Goal: Find specific page/section: Find specific page/section

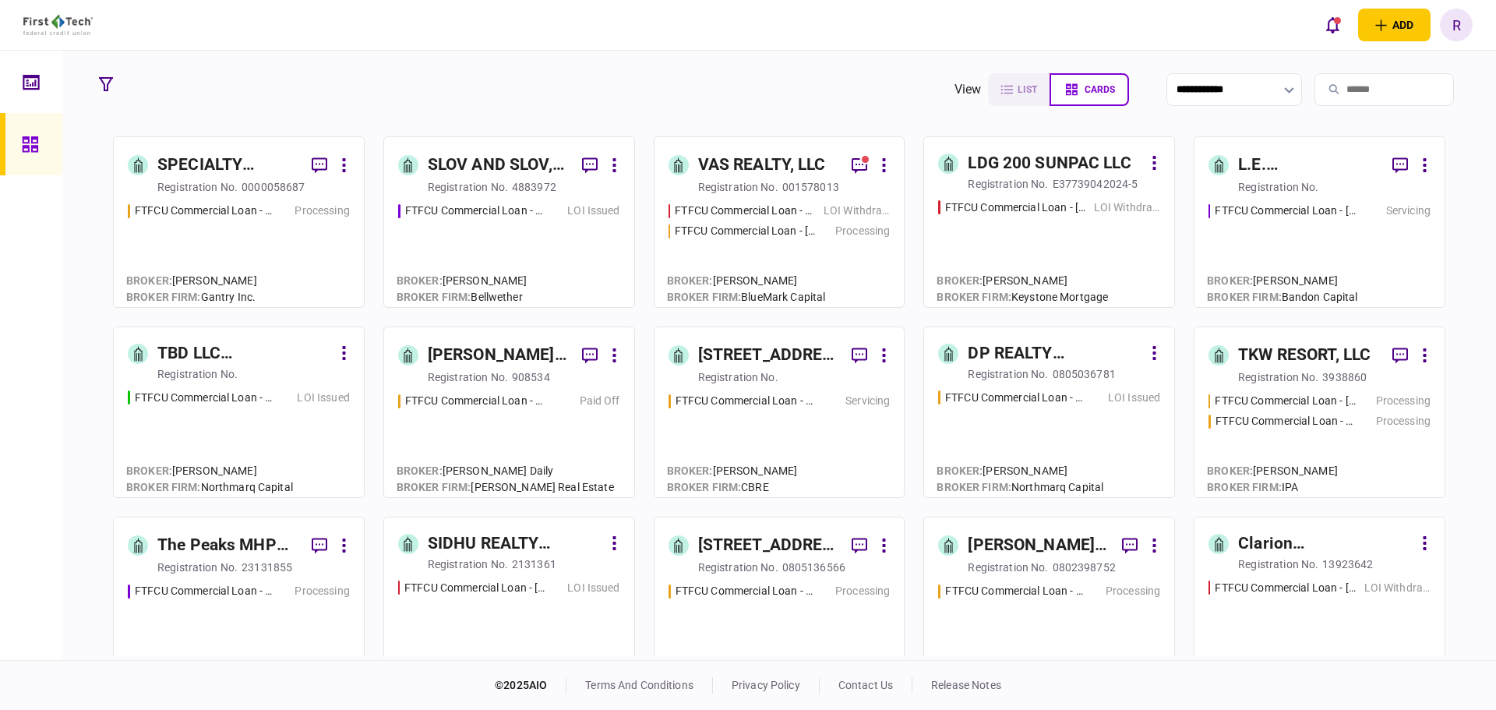
click at [249, 550] on div "The Peaks MHP LLC" at bounding box center [228, 545] width 142 height 25
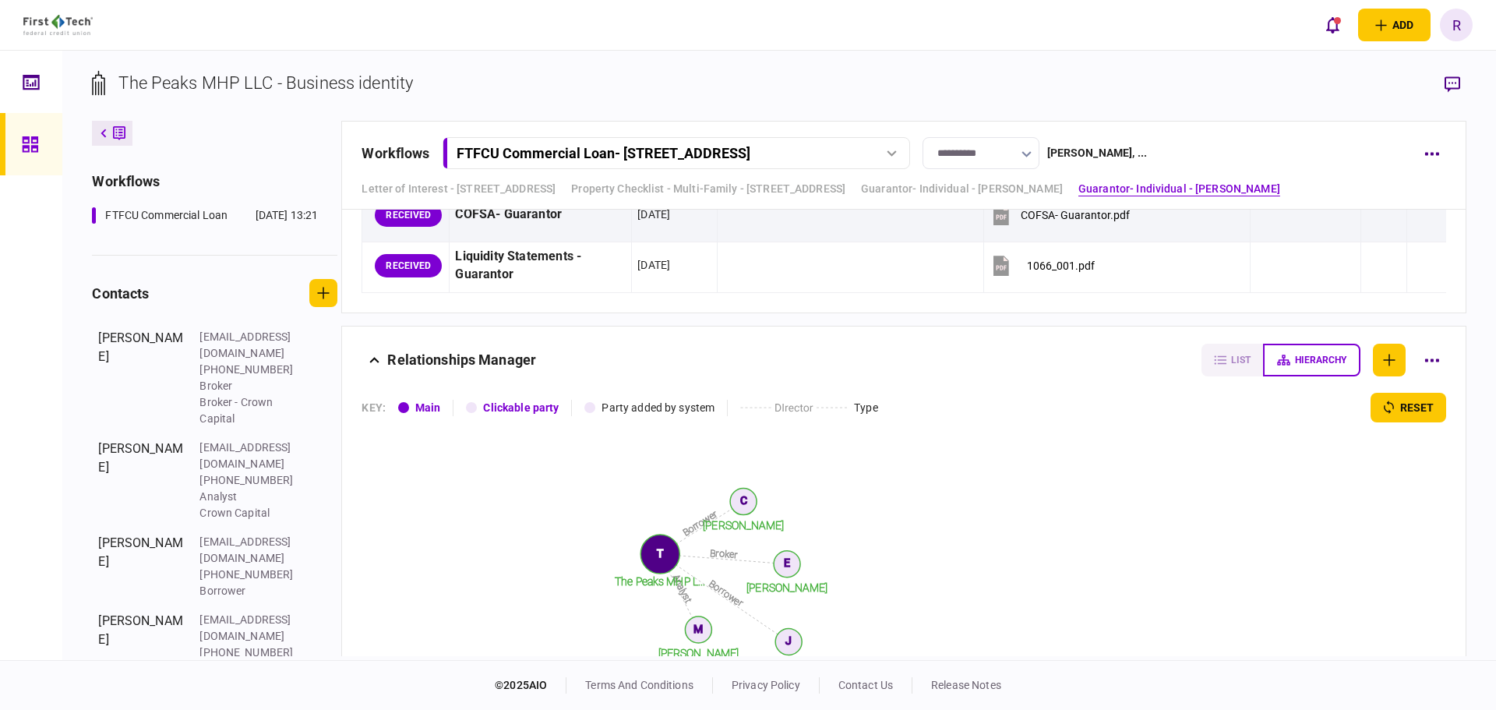
scroll to position [5490, 0]
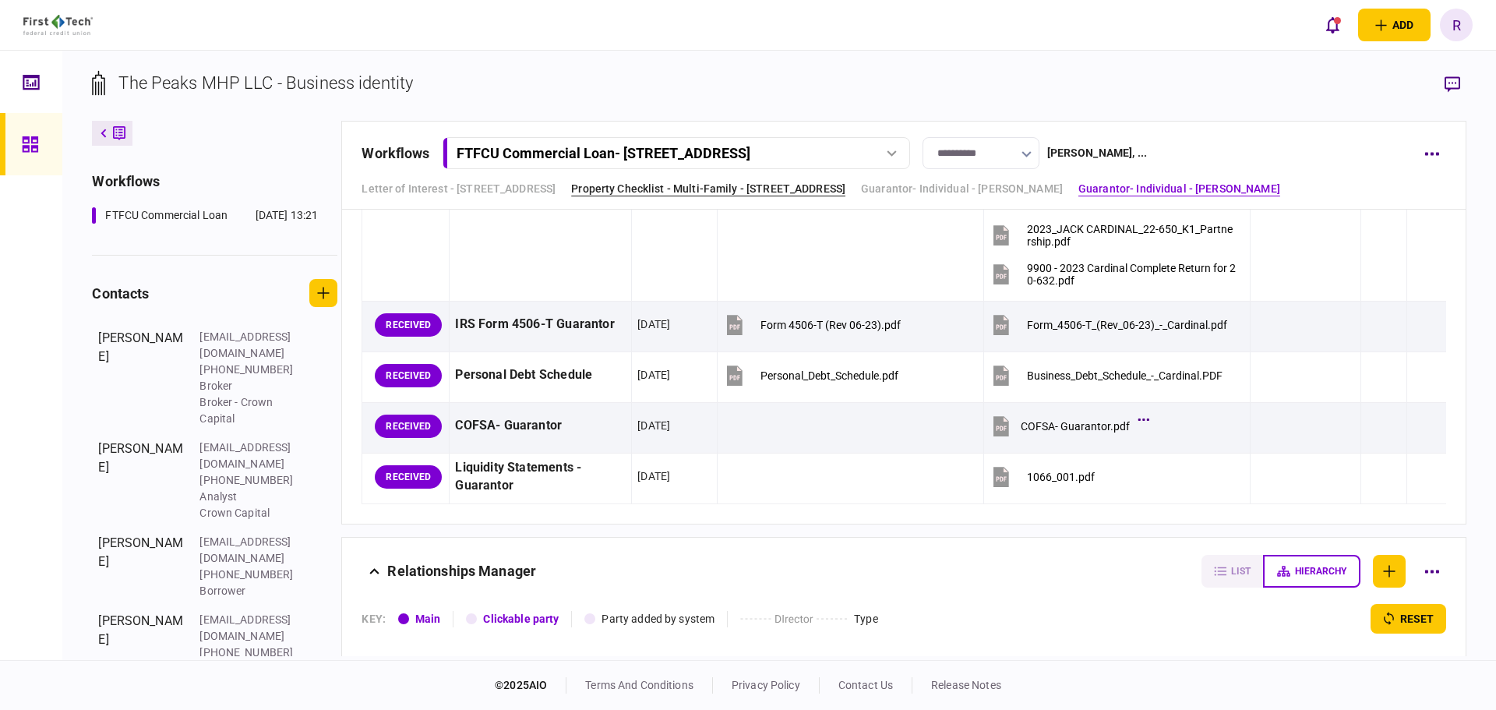
drag, startPoint x: 750, startPoint y: 182, endPoint x: 762, endPoint y: 191, distance: 15.1
click at [750, 182] on link "Property Checklist - Multi-Family - [STREET_ADDRESS]" at bounding box center [708, 189] width 274 height 16
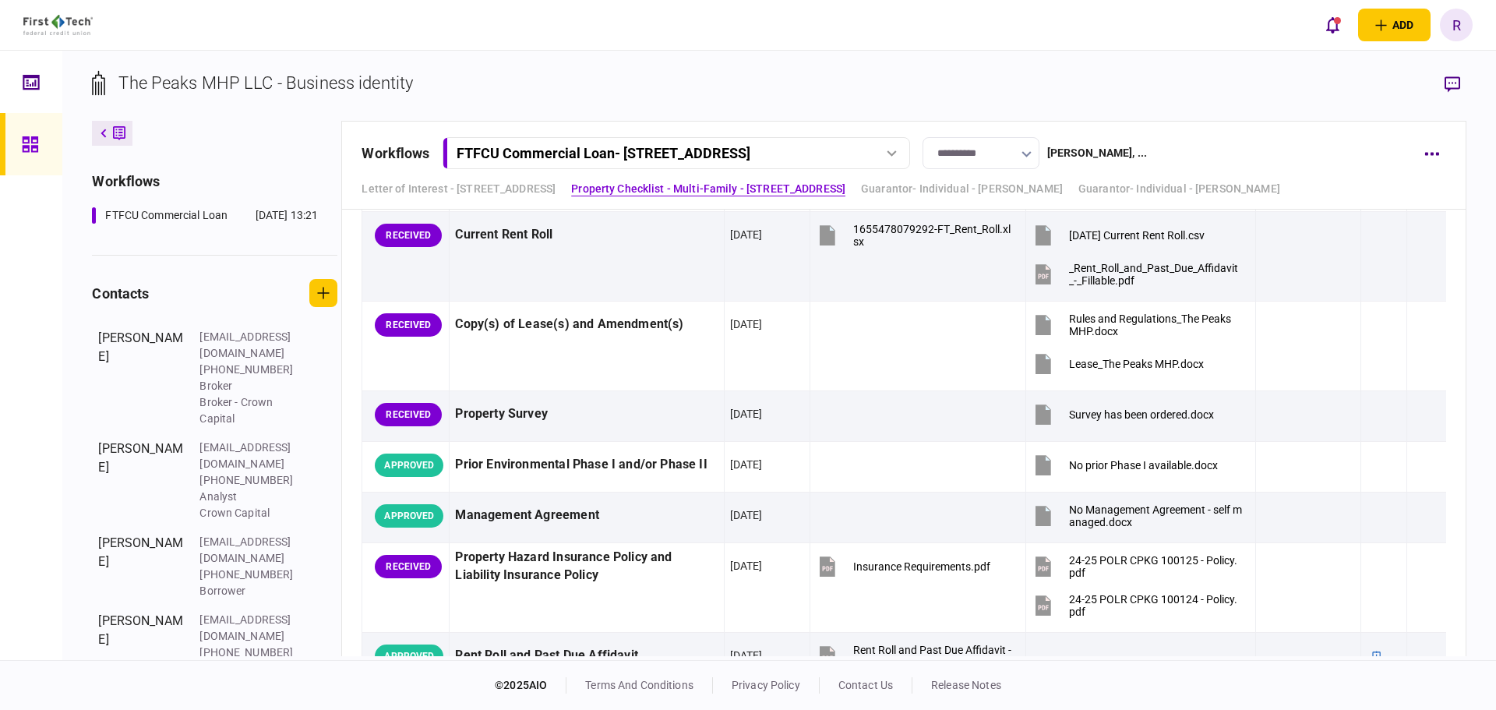
scroll to position [2746, 0]
